Goal: Complete application form

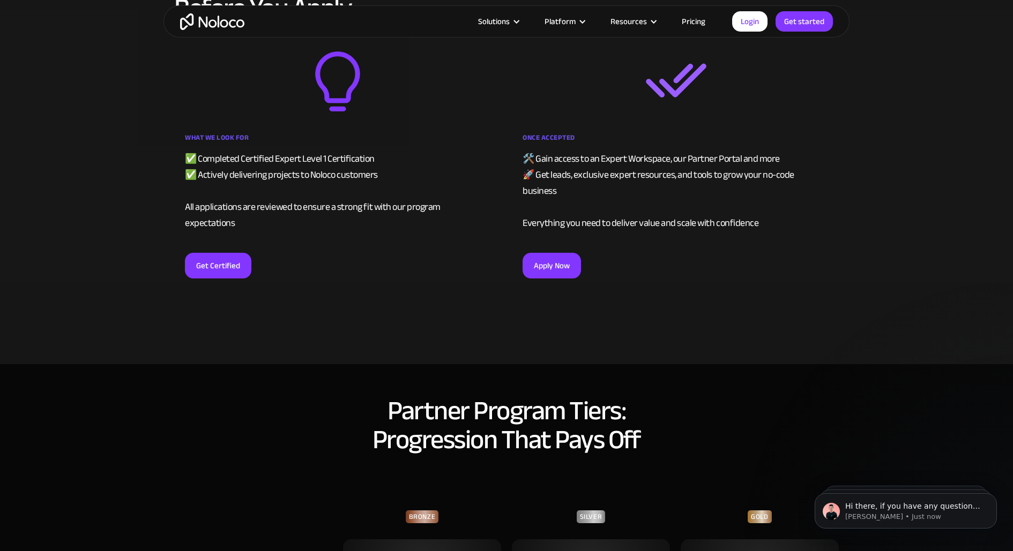
scroll to position [2032, 0]
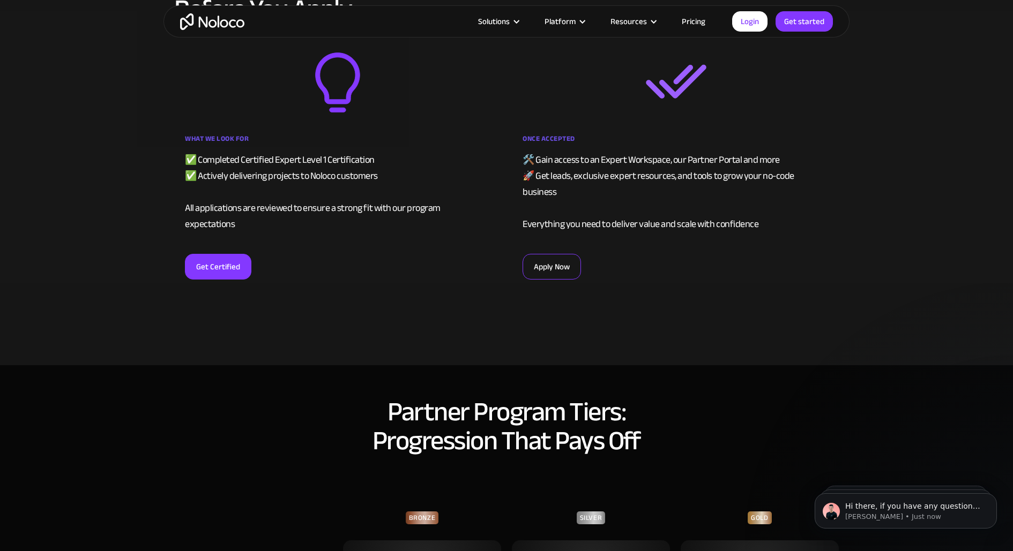
click at [569, 254] on link "Apply Now" at bounding box center [551, 267] width 58 height 26
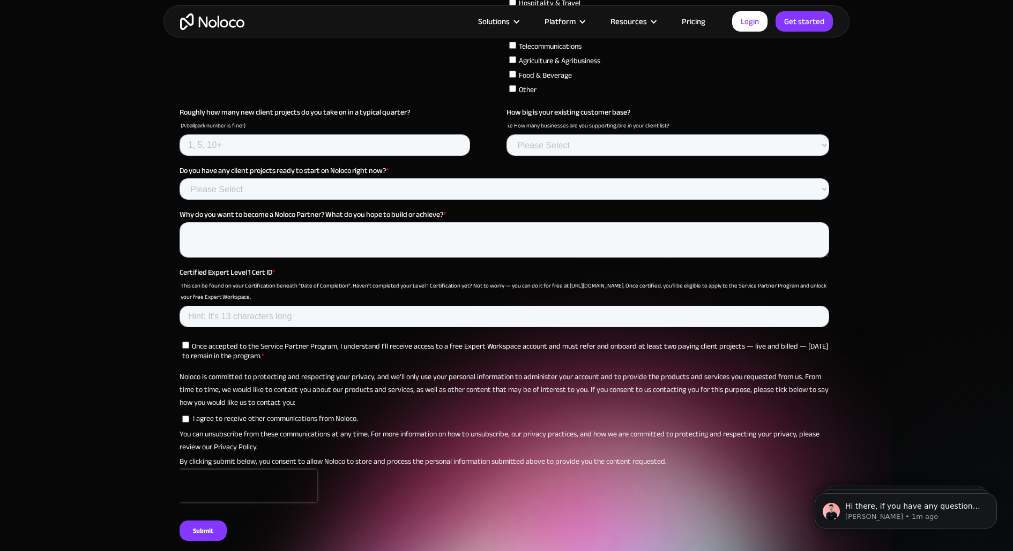
scroll to position [3666, 0]
